Goal: Find specific page/section: Find specific page/section

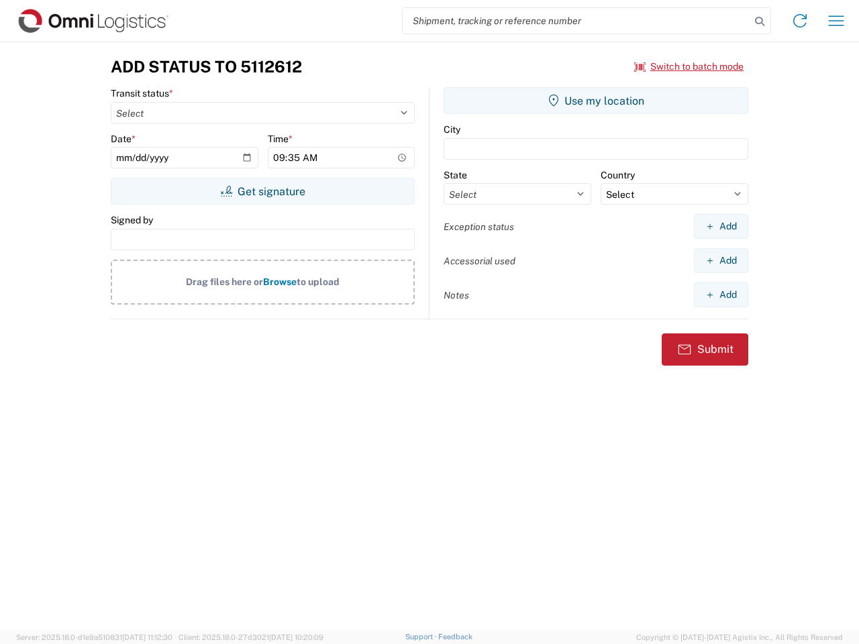
click at [576, 21] on input "search" at bounding box center [575, 20] width 347 height 25
click at [759, 21] on icon at bounding box center [759, 21] width 19 height 19
click at [800, 21] on icon at bounding box center [799, 20] width 21 height 21
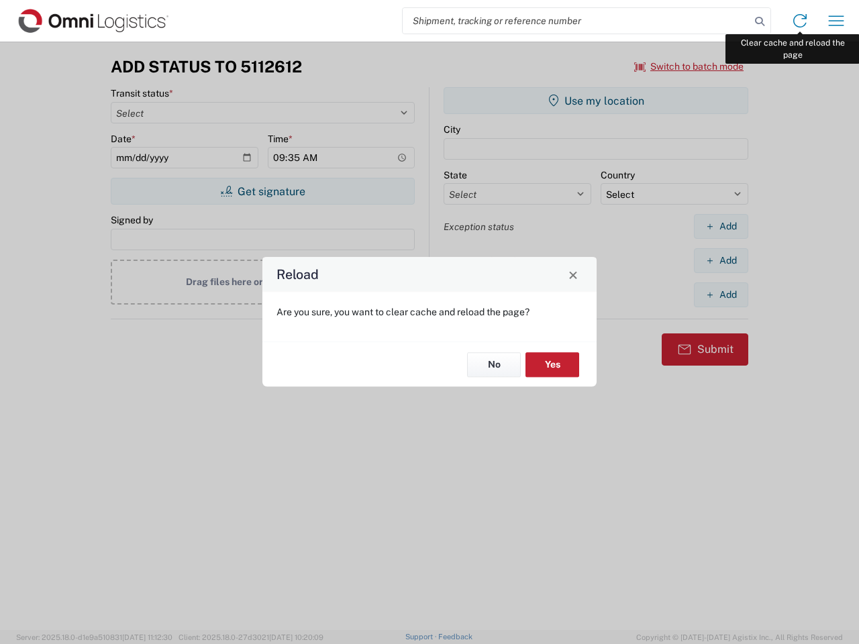
click at [836, 21] on div "Reload Are you sure, you want to clear cache and reload the page? No Yes" at bounding box center [429, 322] width 859 height 644
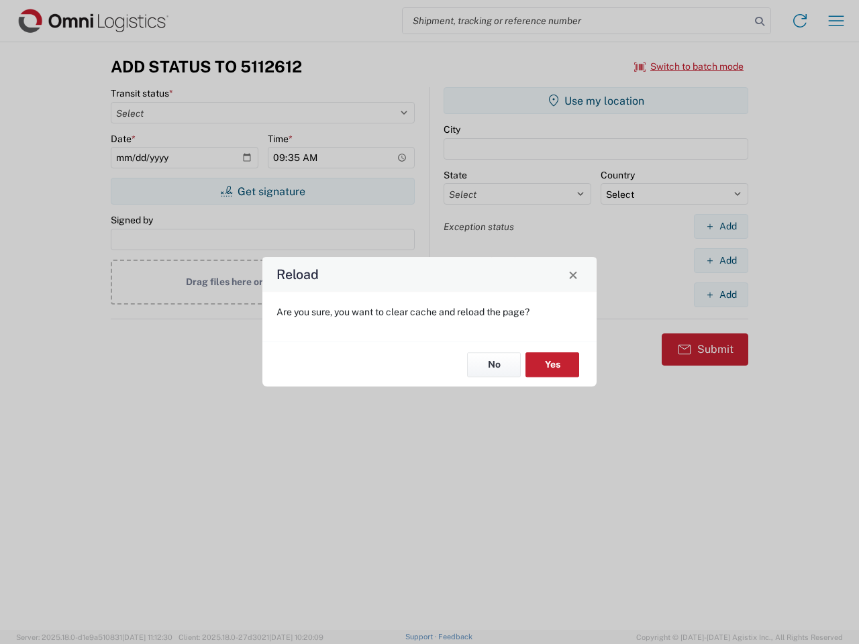
click at [689, 66] on div "Reload Are you sure, you want to clear cache and reload the page? No Yes" at bounding box center [429, 322] width 859 height 644
click at [262, 191] on div "Reload Are you sure, you want to clear cache and reload the page? No Yes" at bounding box center [429, 322] width 859 height 644
click at [596, 101] on div "Reload Are you sure, you want to clear cache and reload the page? No Yes" at bounding box center [429, 322] width 859 height 644
click at [720, 226] on div "Reload Are you sure, you want to clear cache and reload the page? No Yes" at bounding box center [429, 322] width 859 height 644
click at [720, 260] on div "Reload Are you sure, you want to clear cache and reload the page? No Yes" at bounding box center [429, 322] width 859 height 644
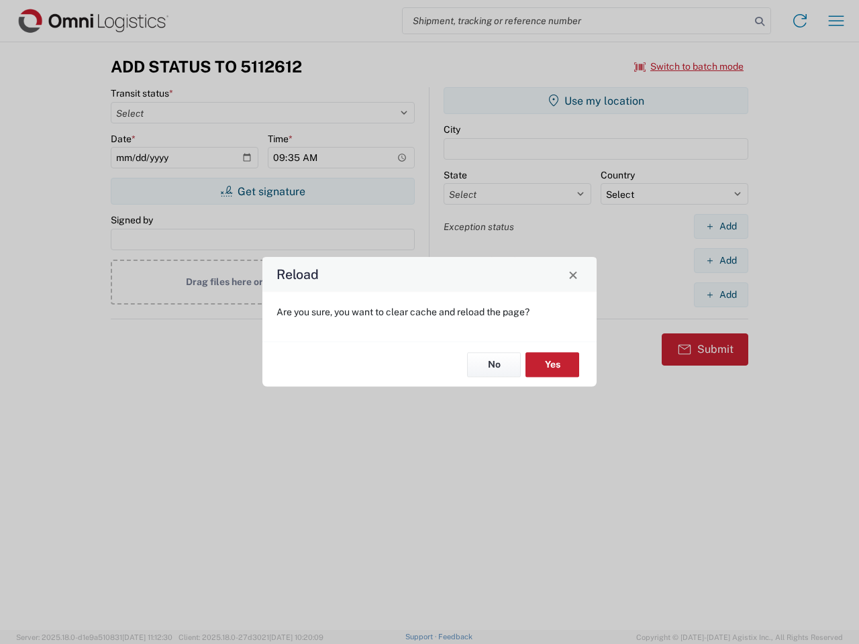
click at [720, 294] on div "Reload Are you sure, you want to clear cache and reload the page? No Yes" at bounding box center [429, 322] width 859 height 644
